Goal: Transaction & Acquisition: Book appointment/travel/reservation

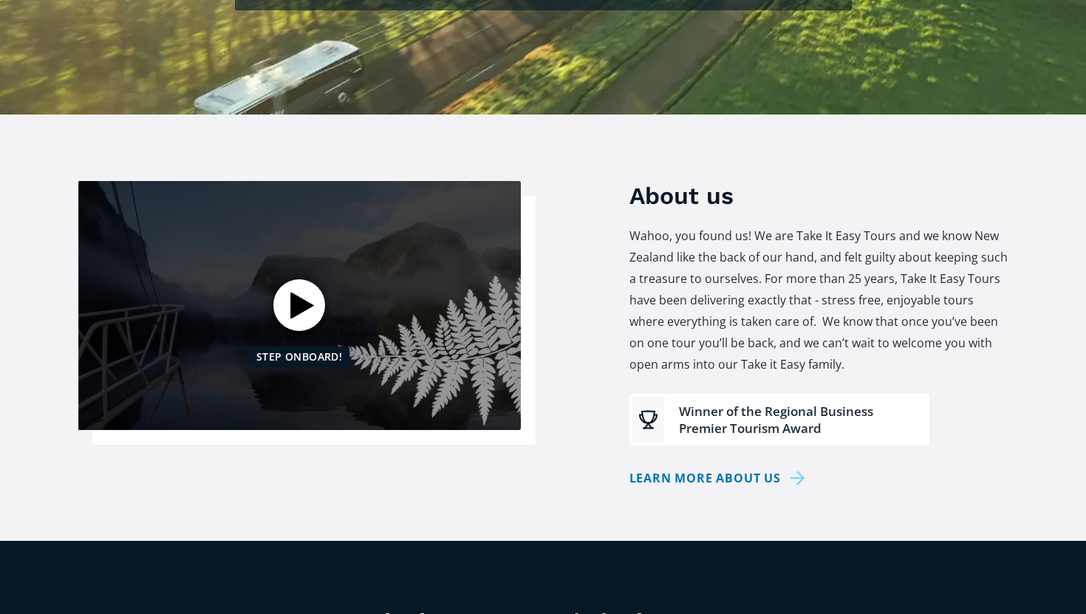
scroll to position [552, 0]
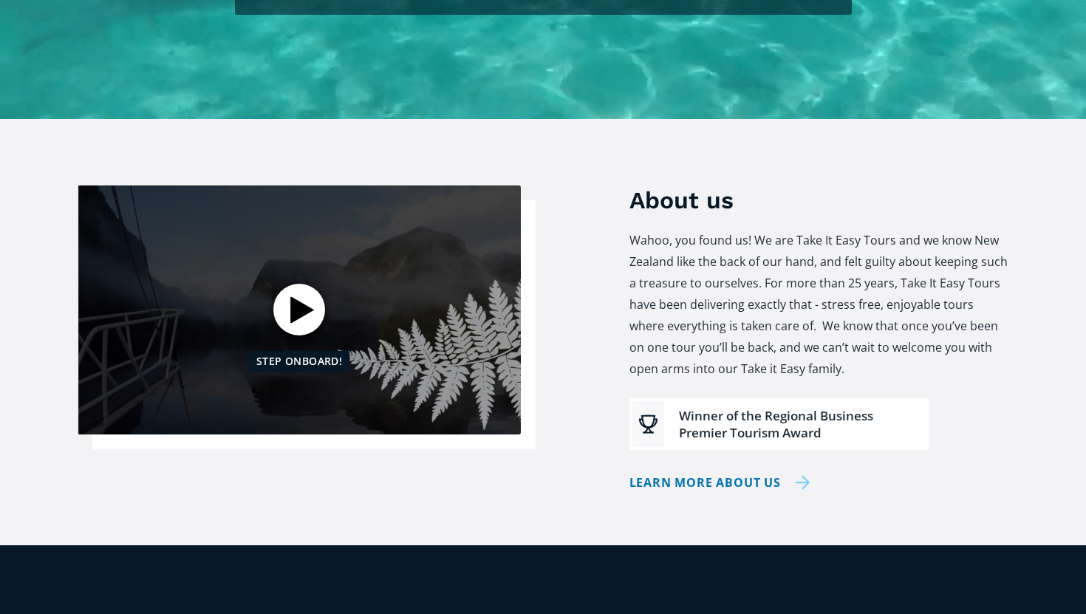
click at [801, 472] on link "Learn more about us" at bounding box center [720, 482] width 181 height 21
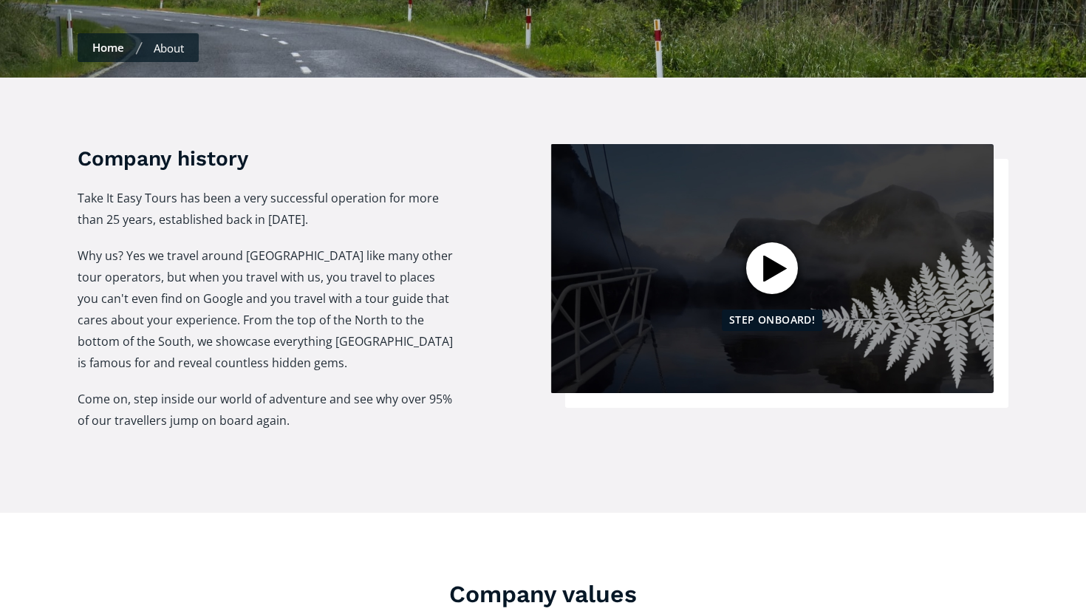
scroll to position [452, 0]
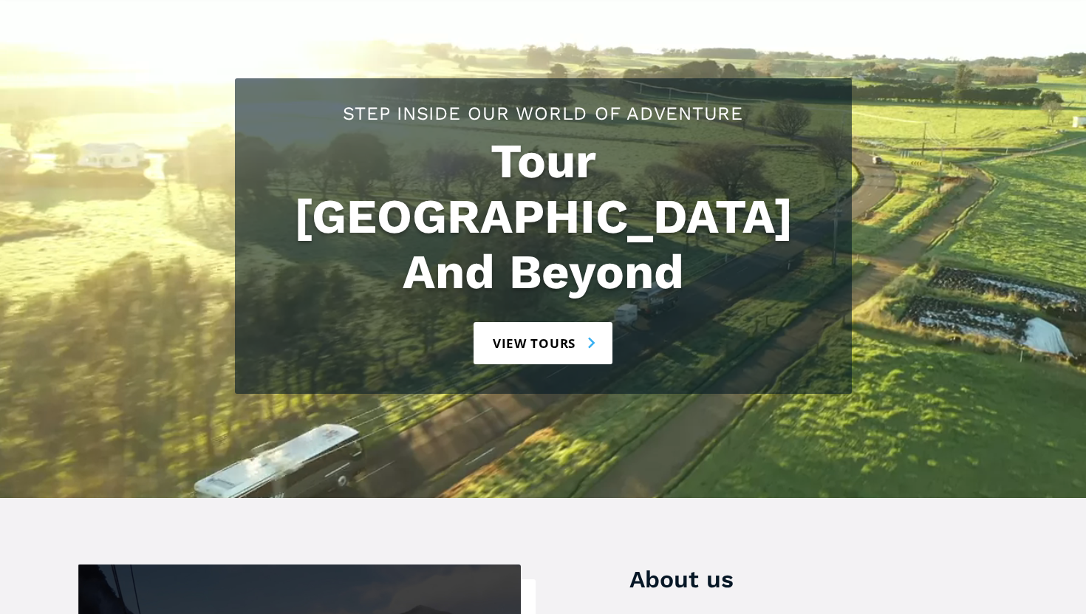
scroll to position [175, 0]
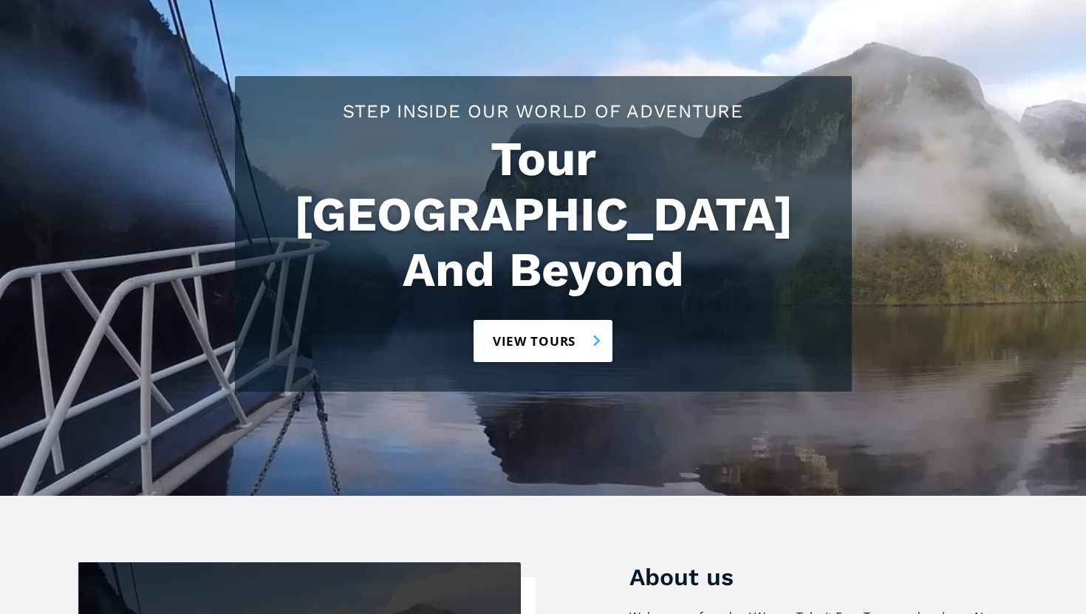
click at [596, 320] on link "View tours" at bounding box center [544, 341] width 140 height 42
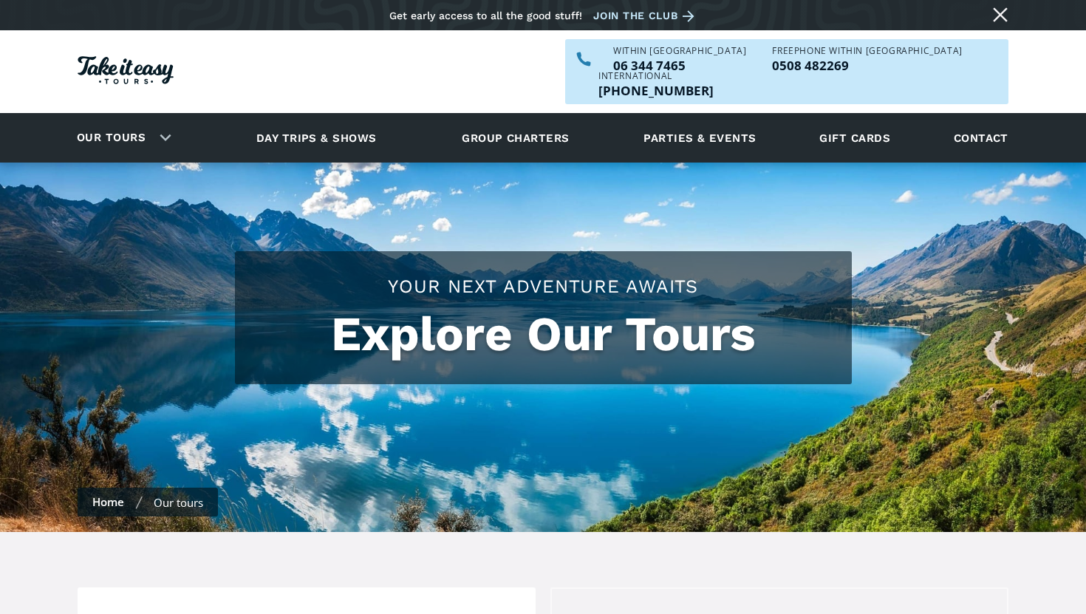
checkbox input "true"
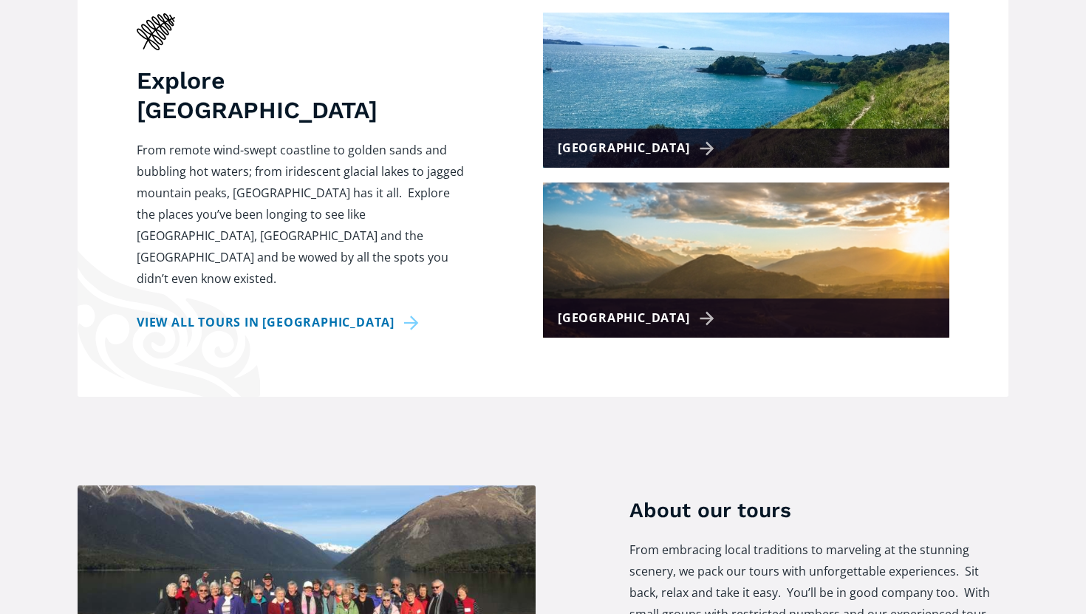
scroll to position [683, 0]
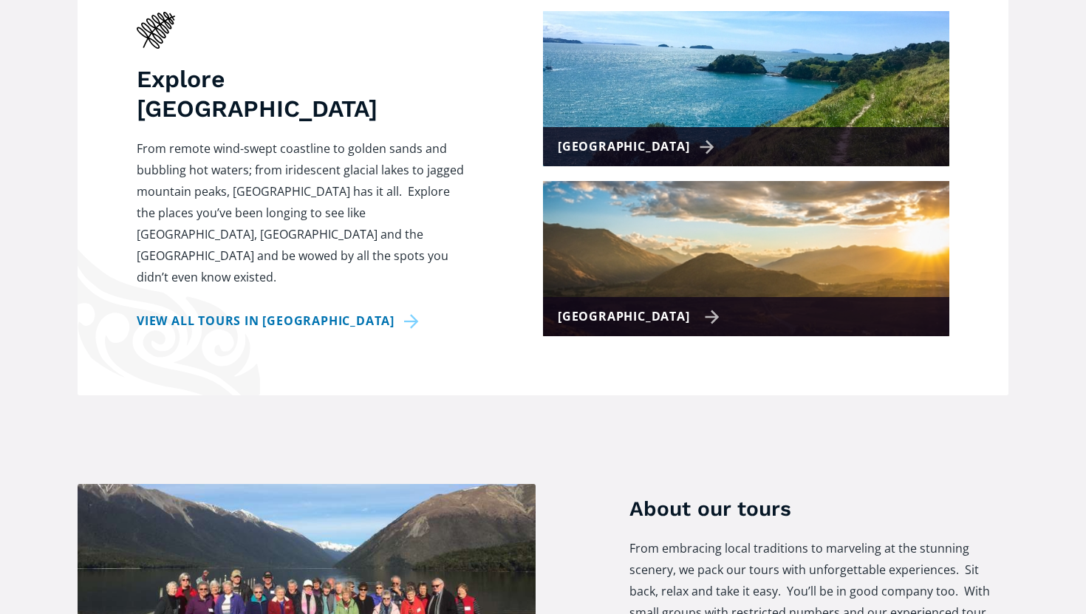
click at [676, 306] on div "[GEOGRAPHIC_DATA]" at bounding box center [639, 316] width 162 height 21
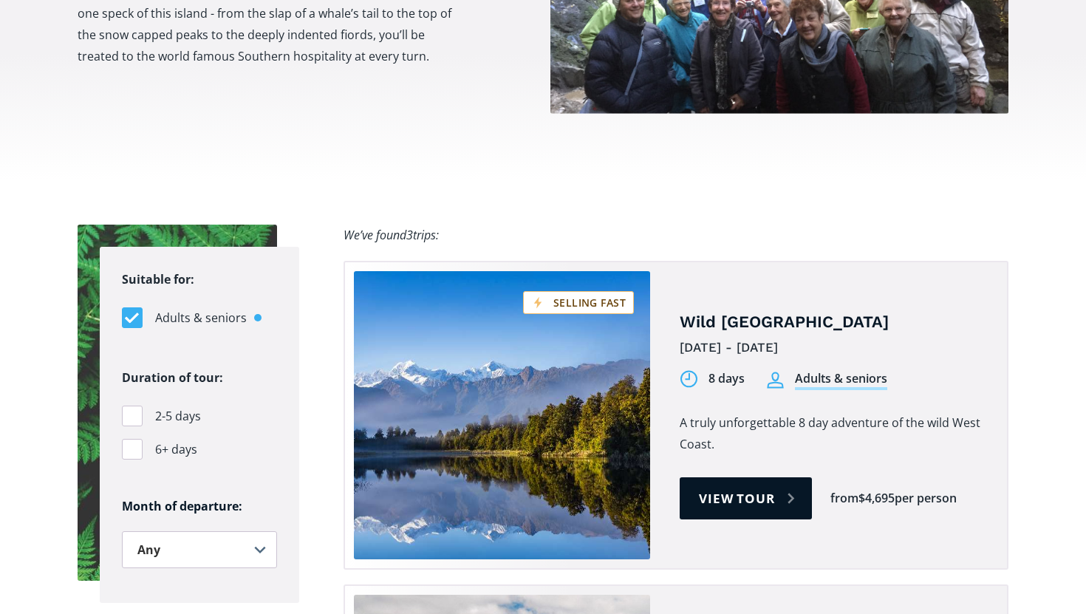
scroll to position [831, 0]
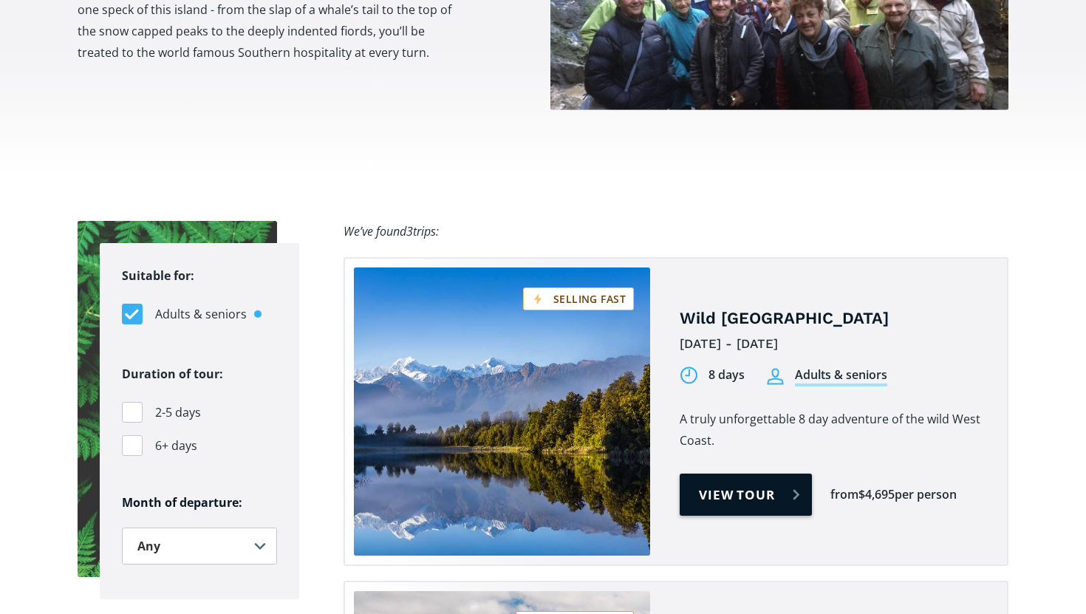
click at [724, 474] on link "View tour" at bounding box center [746, 495] width 132 height 42
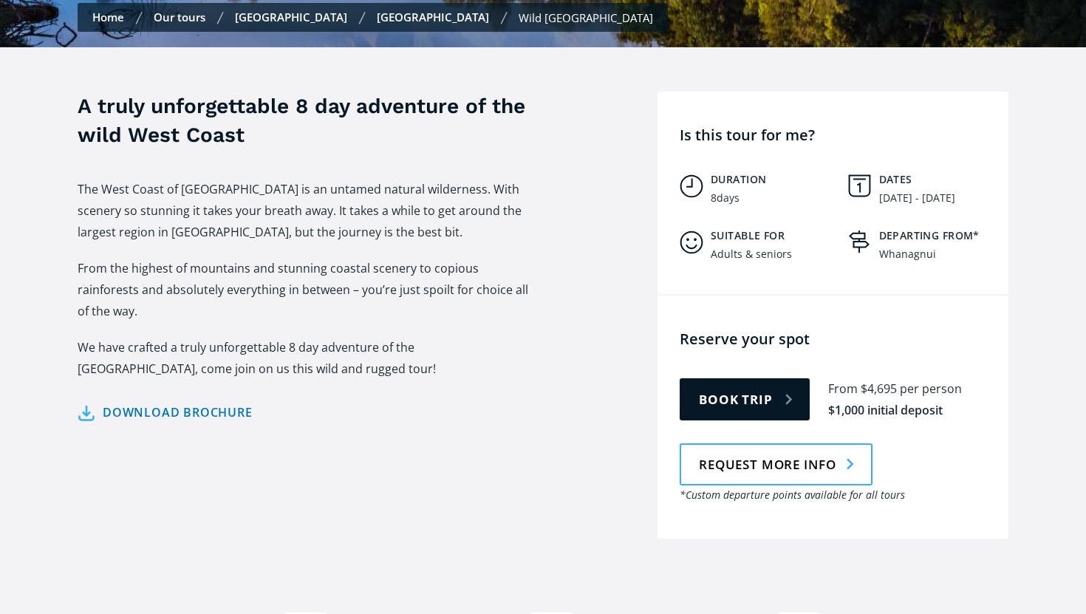
scroll to position [597, 0]
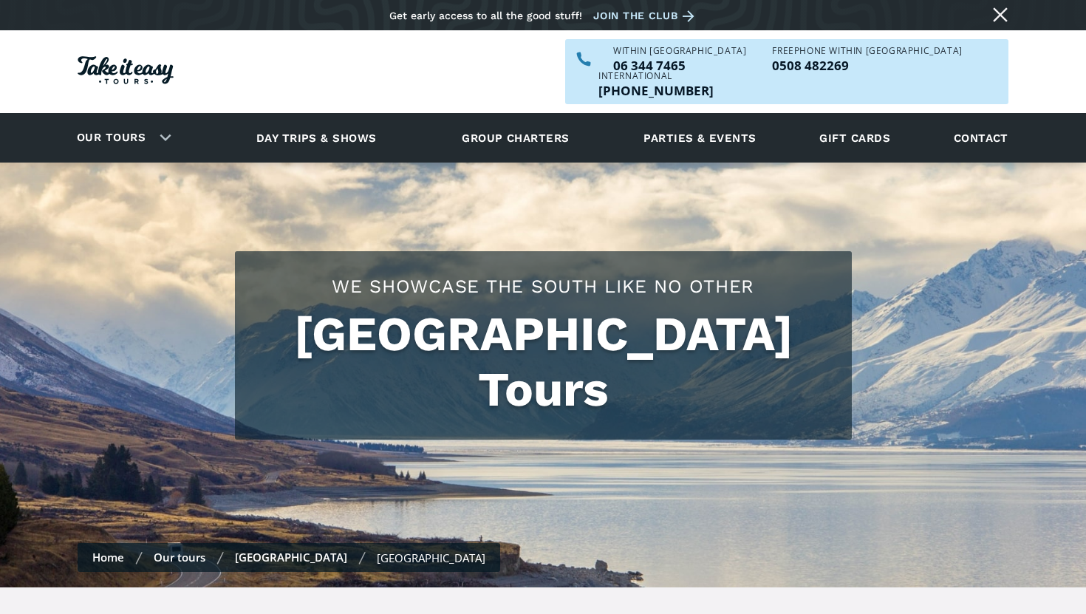
scroll to position [831, 0]
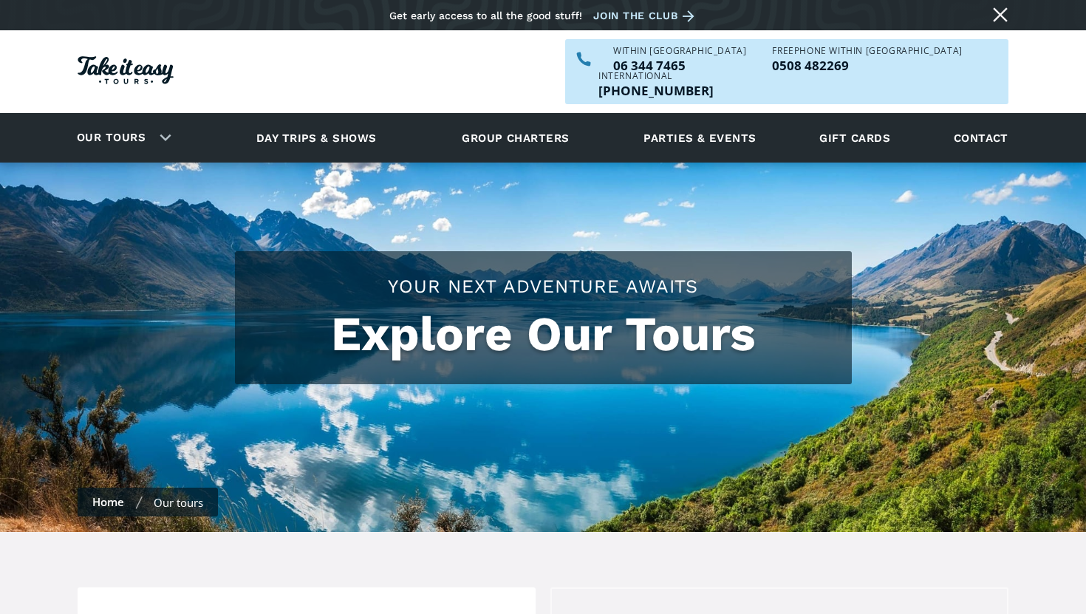
scroll to position [683, 0]
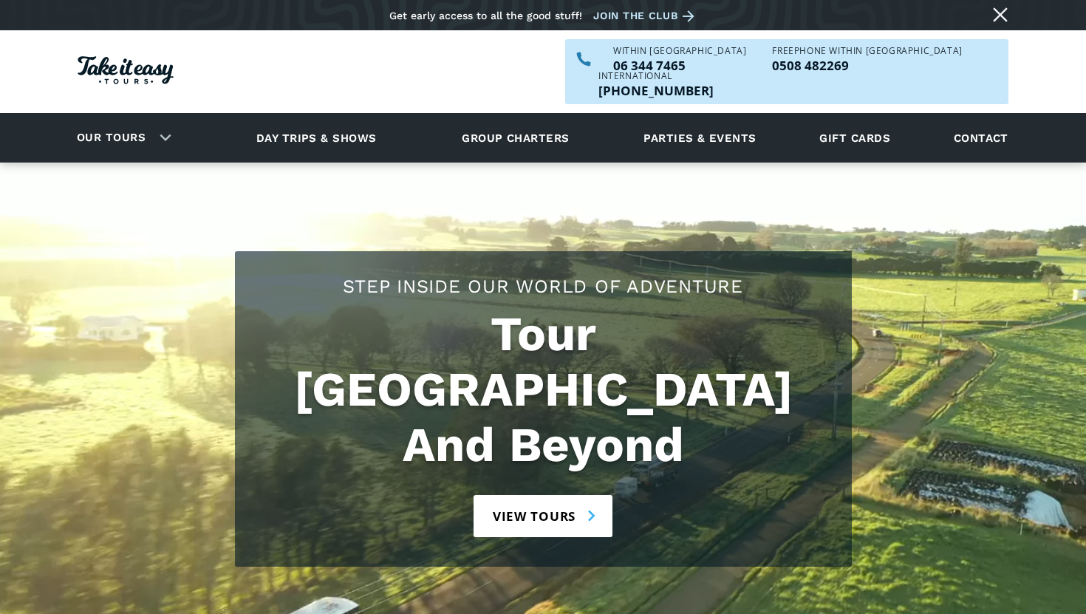
scroll to position [175, 0]
